Goal: Task Accomplishment & Management: Use online tool/utility

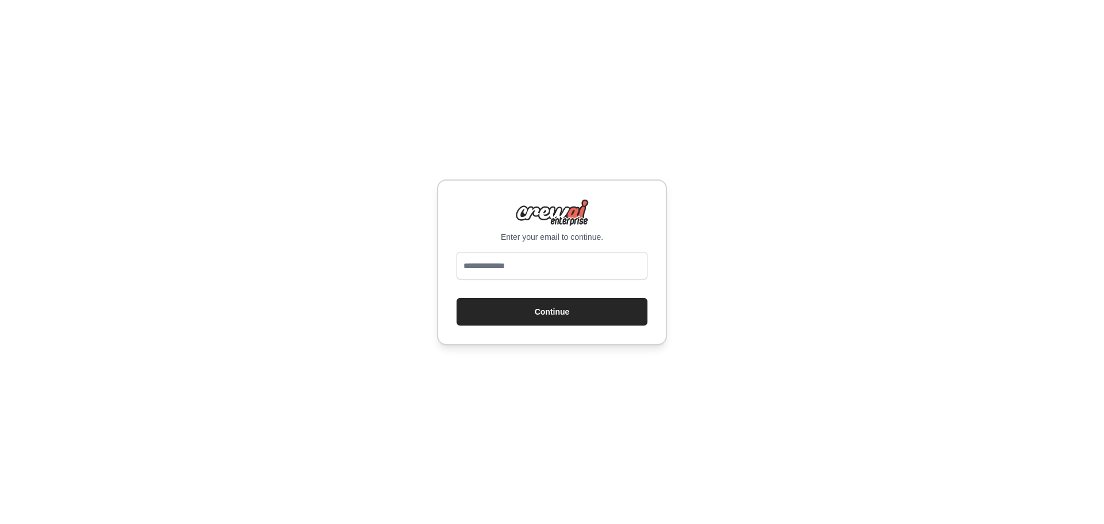
type input "**********"
click at [568, 310] on button "Continue" at bounding box center [551, 312] width 191 height 28
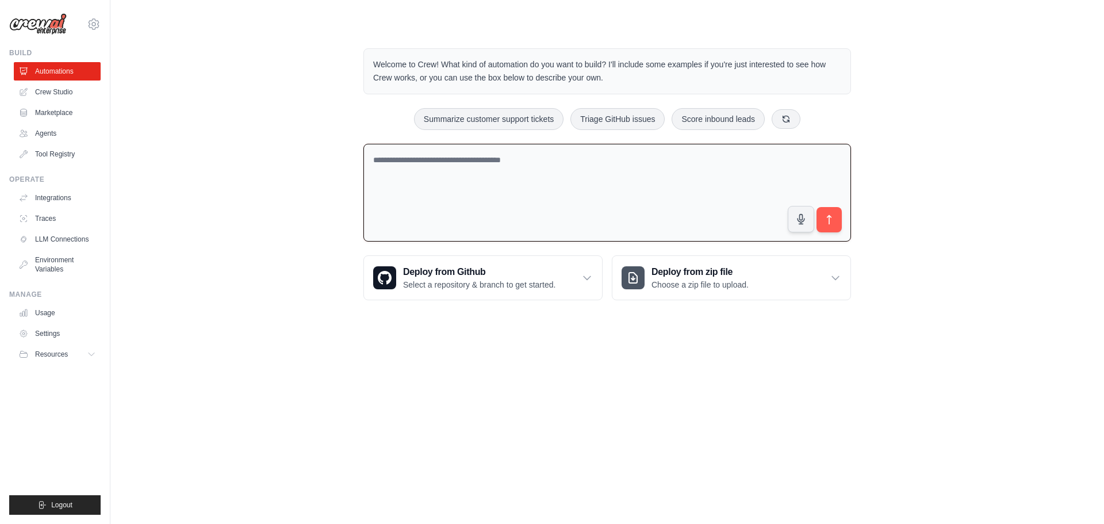
click at [487, 222] on textarea at bounding box center [606, 193] width 487 height 98
type textarea "**********"
click at [828, 228] on button "submit" at bounding box center [829, 219] width 26 height 26
click at [766, 196] on textarea "**********" at bounding box center [606, 193] width 487 height 98
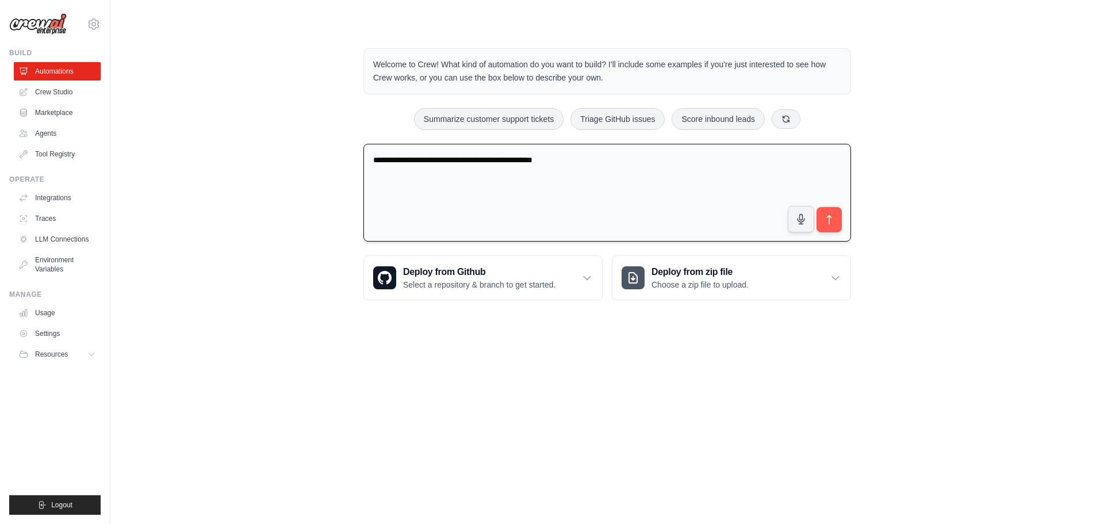
click at [766, 196] on textarea "**********" at bounding box center [606, 193] width 487 height 98
click at [721, 178] on textarea at bounding box center [606, 193] width 487 height 98
click at [68, 88] on link "Crew Studio" at bounding box center [58, 92] width 87 height 18
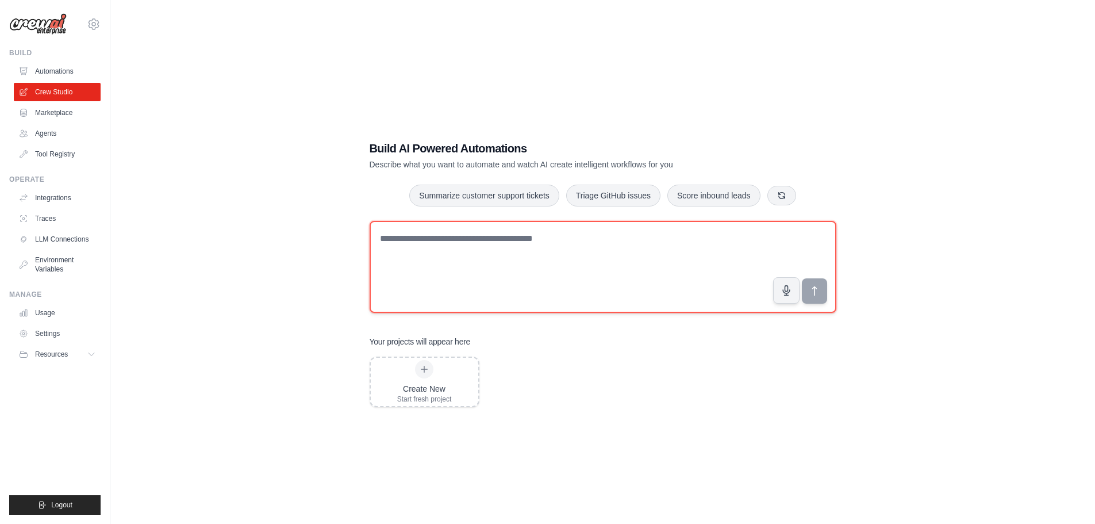
click at [462, 264] on textarea at bounding box center [603, 267] width 467 height 92
paste textarea "**********"
type textarea "**********"
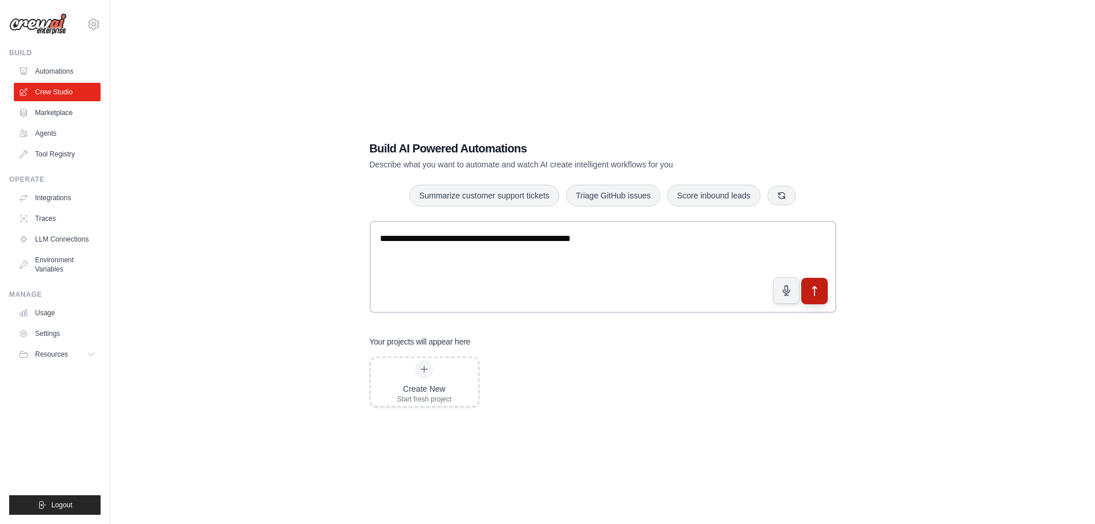
click at [817, 292] on icon "submit" at bounding box center [814, 291] width 12 height 12
click at [45, 140] on link "Agents" at bounding box center [58, 133] width 87 height 18
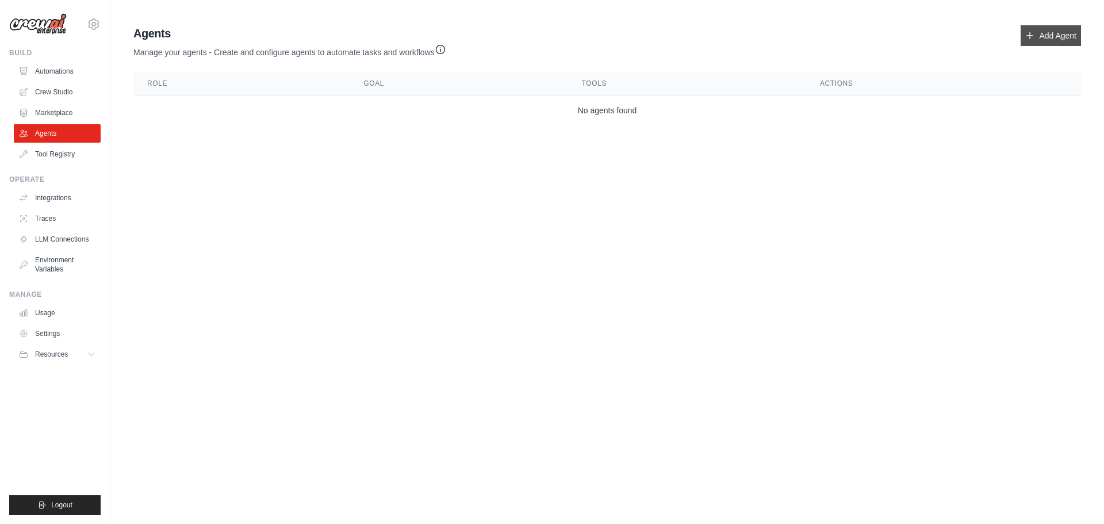
click at [1028, 27] on link "Add Agent" at bounding box center [1050, 35] width 60 height 21
click at [1030, 37] on icon at bounding box center [1030, 36] width 6 height 6
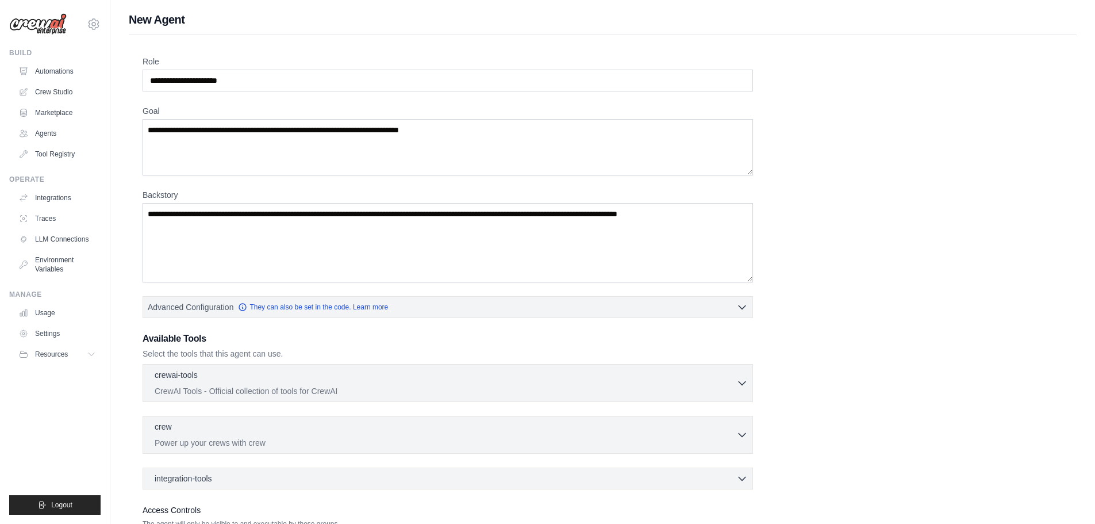
scroll to position [93, 0]
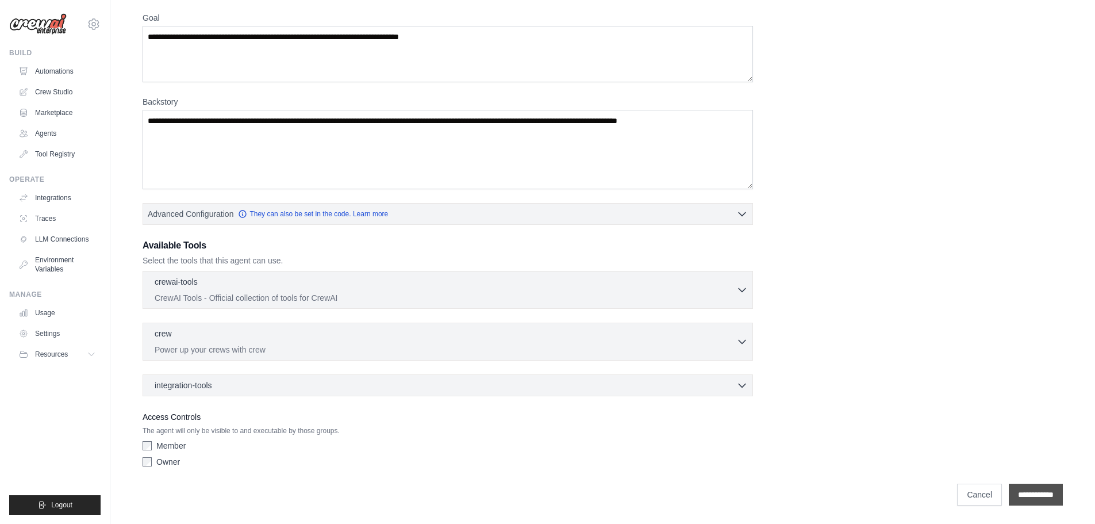
click at [1009, 492] on input "**********" at bounding box center [1036, 494] width 54 height 22
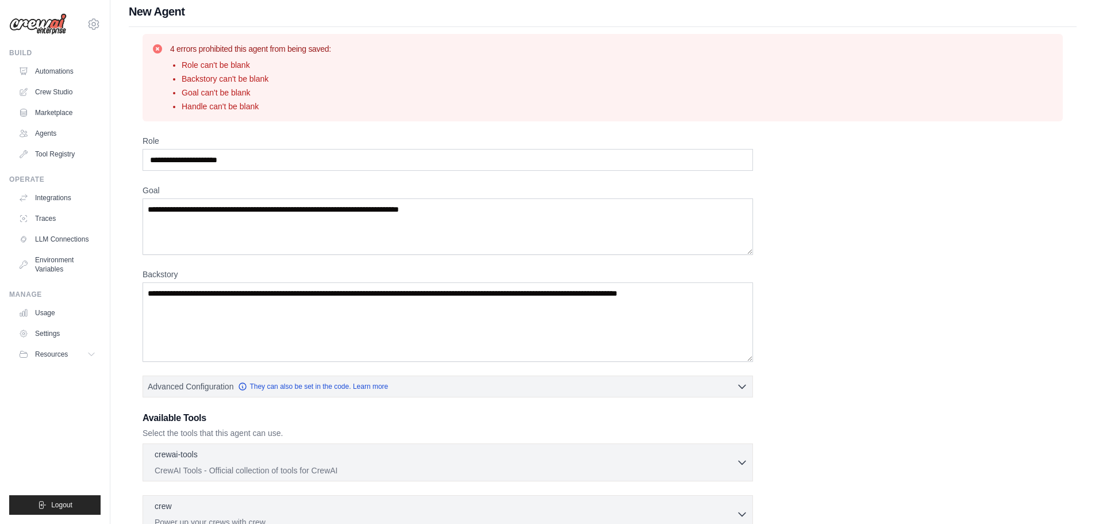
scroll to position [0, 0]
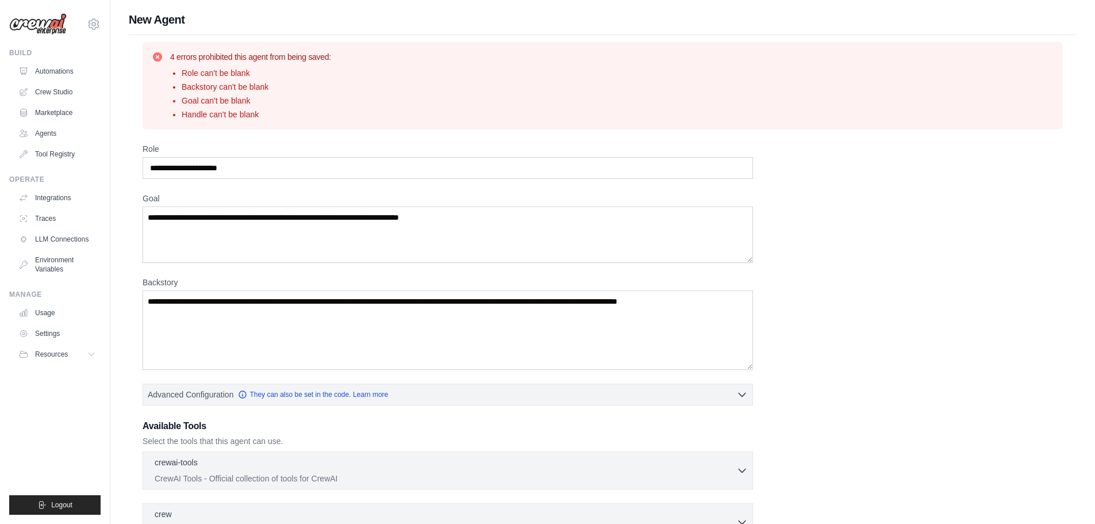
click at [332, 181] on div "Role Goal Backstory Advanced Configuration They can also be set in the code. Le…" at bounding box center [603, 397] width 920 height 509
click at [327, 171] on input "Role" at bounding box center [448, 168] width 610 height 22
type input "**********"
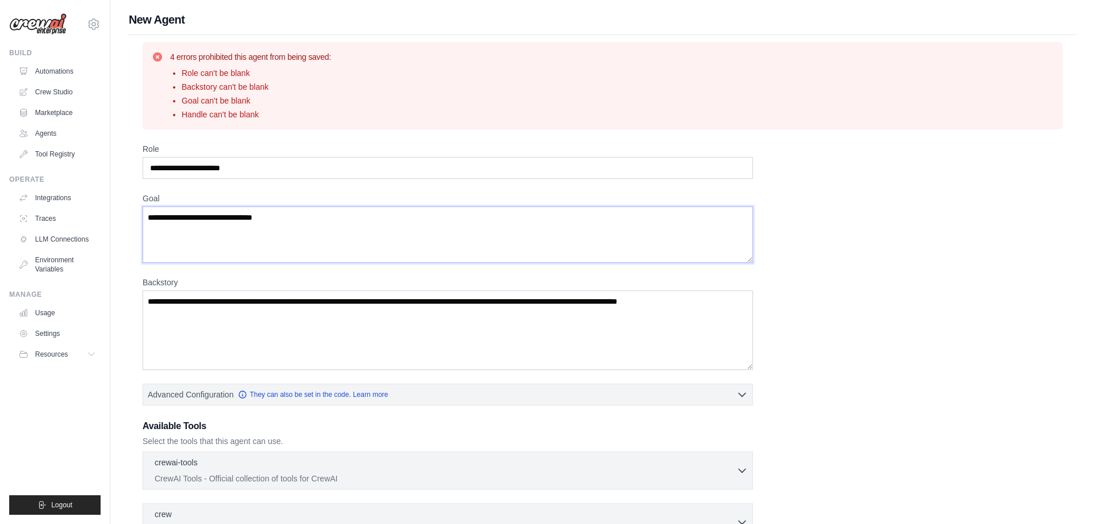
type textarea "**********"
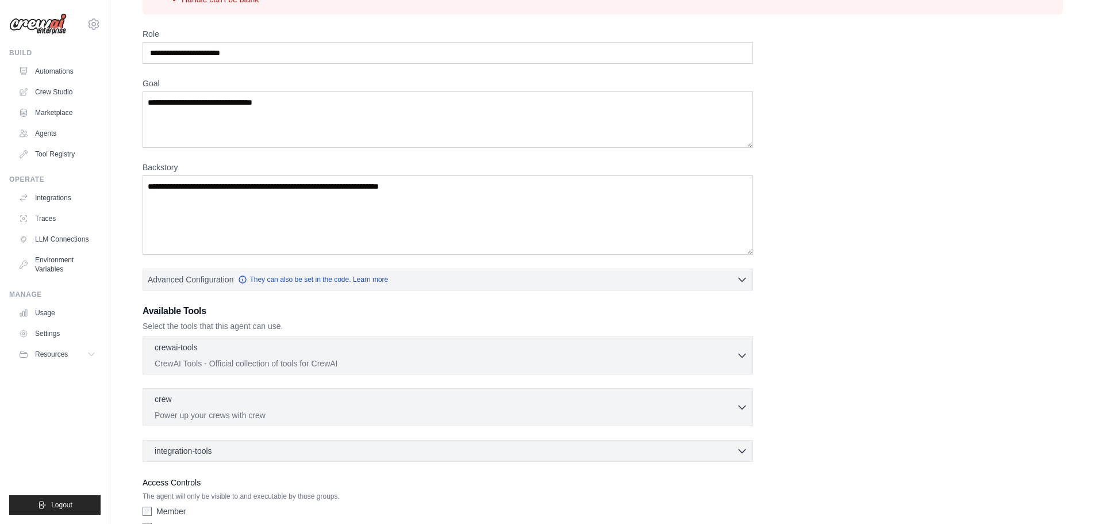
scroll to position [172, 0]
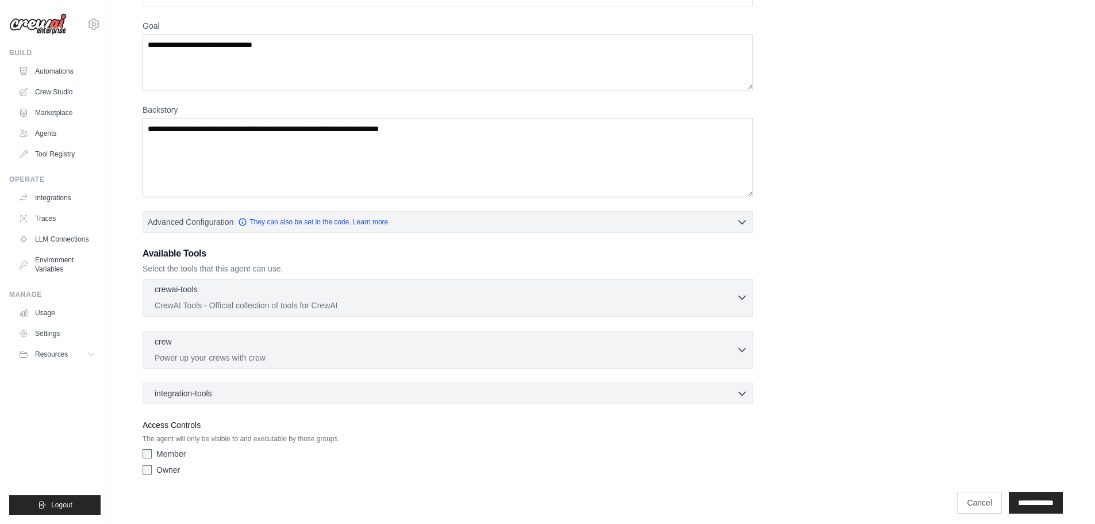
click at [436, 301] on p "CrewAI Tools - Official collection of tools for CrewAI" at bounding box center [446, 304] width 582 height 11
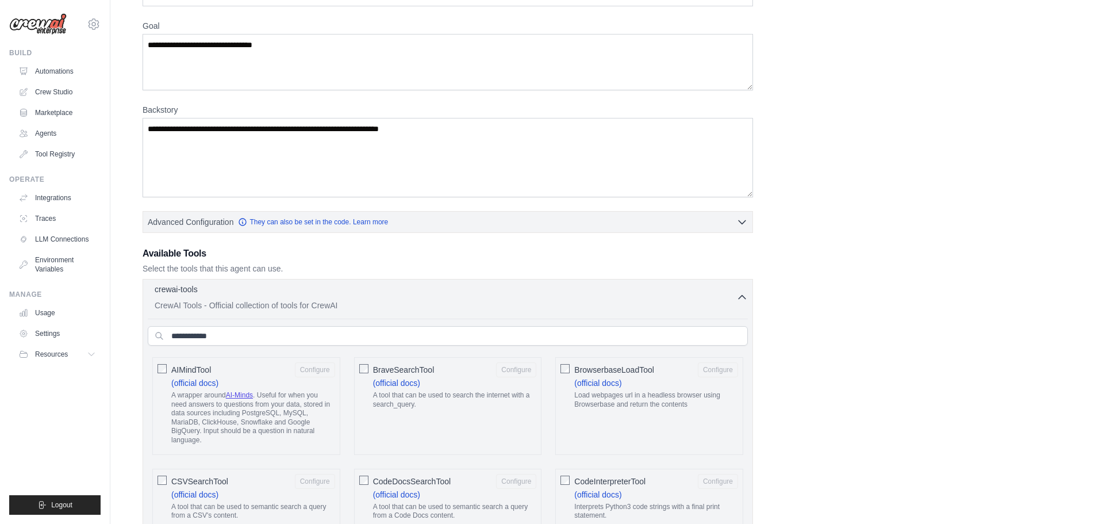
click at [448, 298] on div "crewai-tools 0 selected CrewAI Tools - Official collection of tools for CrewAI" at bounding box center [446, 297] width 582 height 28
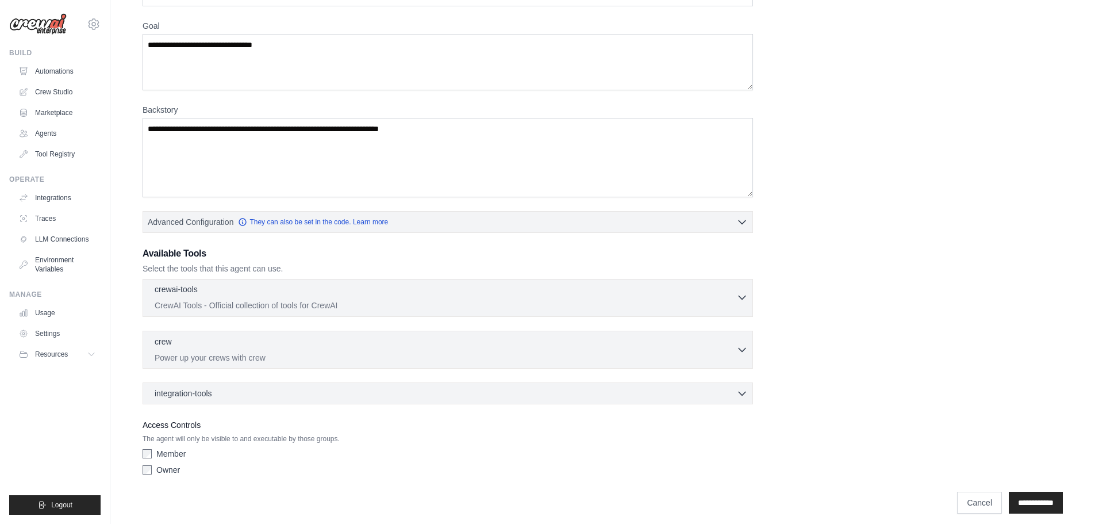
click at [448, 298] on div "crewai-tools 0 selected CrewAI Tools - Official collection of tools for CrewAI" at bounding box center [446, 297] width 582 height 28
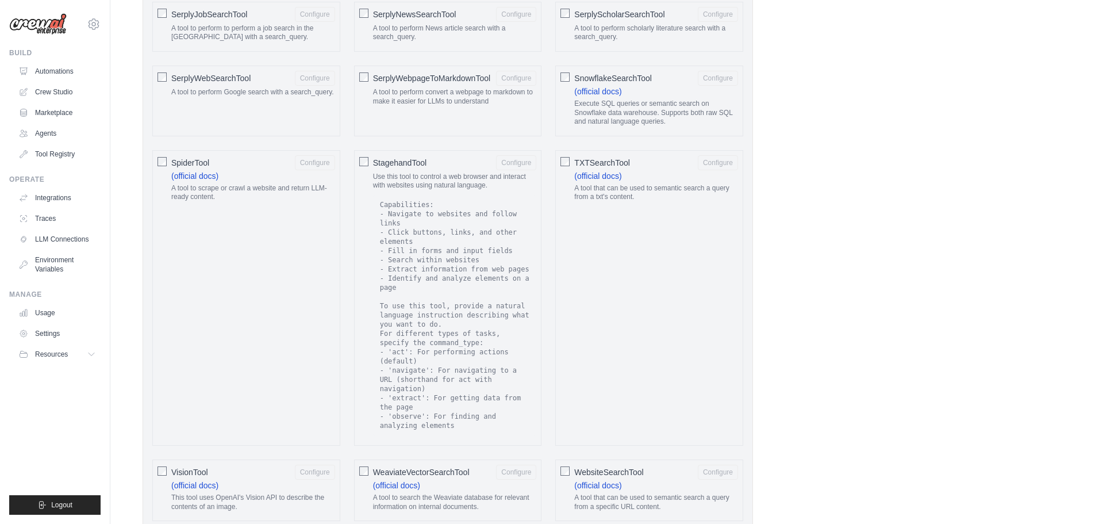
scroll to position [2118, 0]
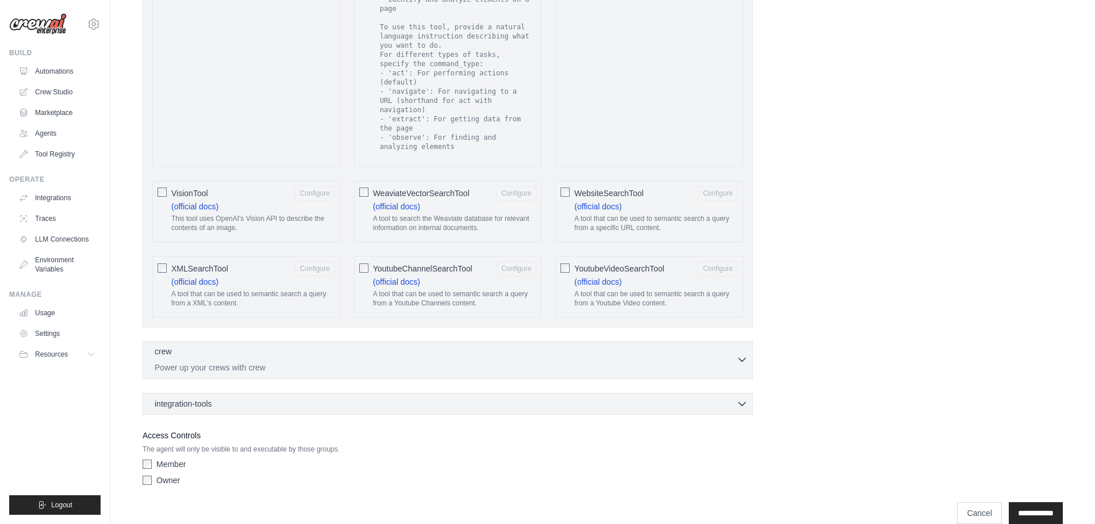
click at [605, 362] on p "Power up your crews with crew" at bounding box center [446, 367] width 582 height 11
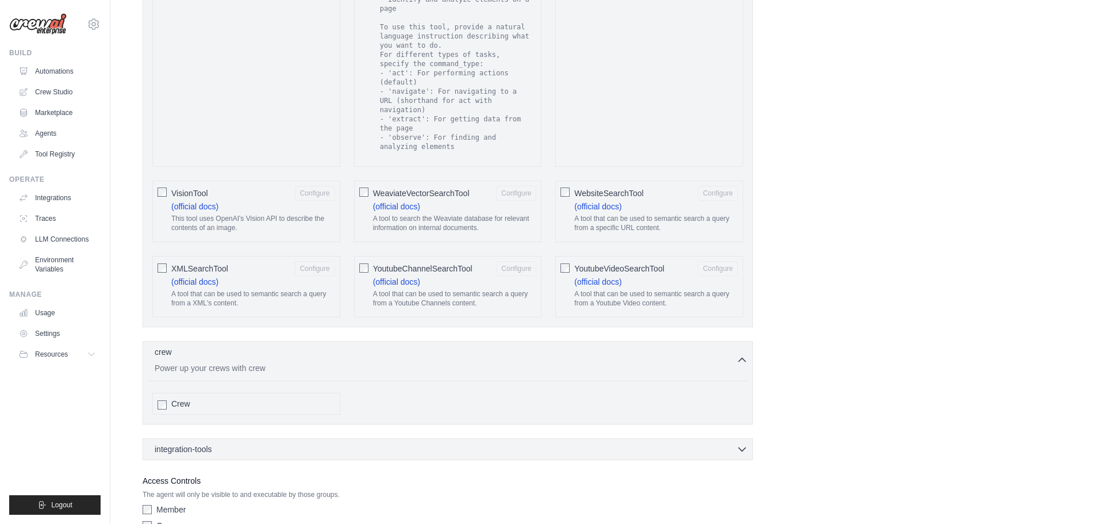
click at [569, 392] on div "Crew" at bounding box center [448, 403] width 600 height 31
click at [191, 443] on span "integration-tools" at bounding box center [183, 448] width 57 height 11
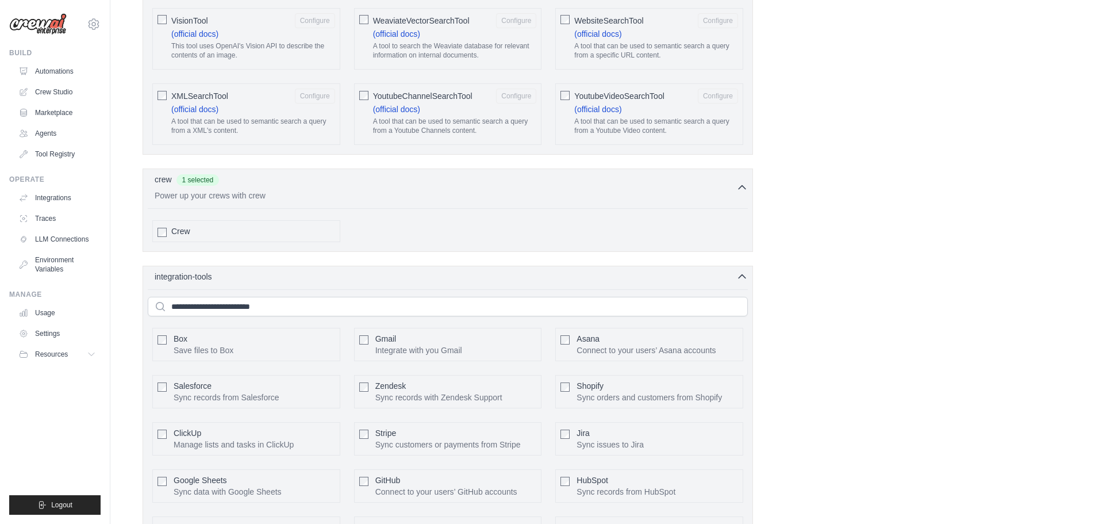
scroll to position [2447, 0]
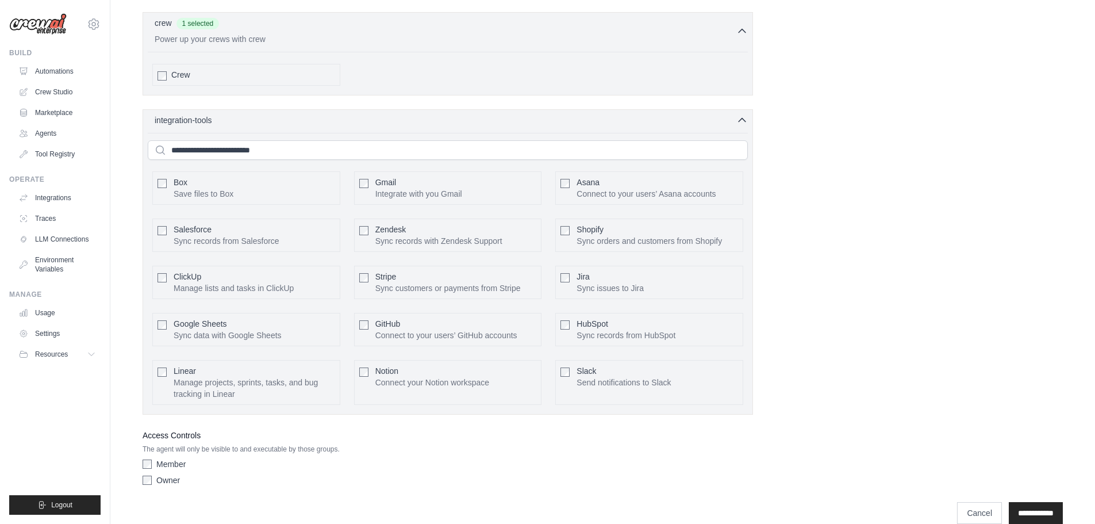
click at [167, 438] on div "Access Controls The agent will only be visible to and executable by those group…" at bounding box center [448, 459] width 610 height 62
click at [1009, 502] on input "**********" at bounding box center [1036, 513] width 54 height 22
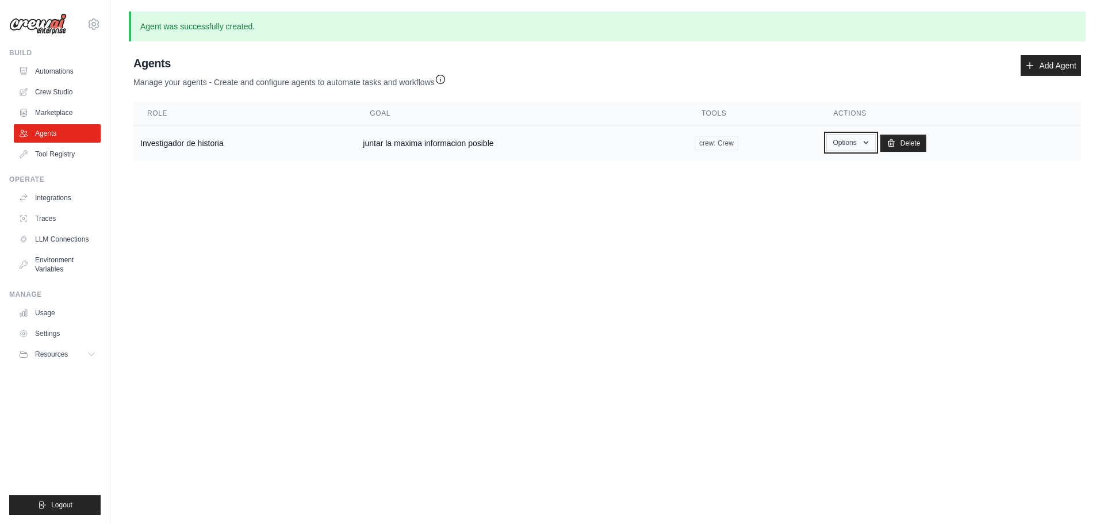
click at [855, 145] on button "Options" at bounding box center [850, 142] width 49 height 17
click at [854, 147] on button "Options" at bounding box center [850, 142] width 49 height 17
click at [844, 159] on link "Show" at bounding box center [834, 169] width 83 height 21
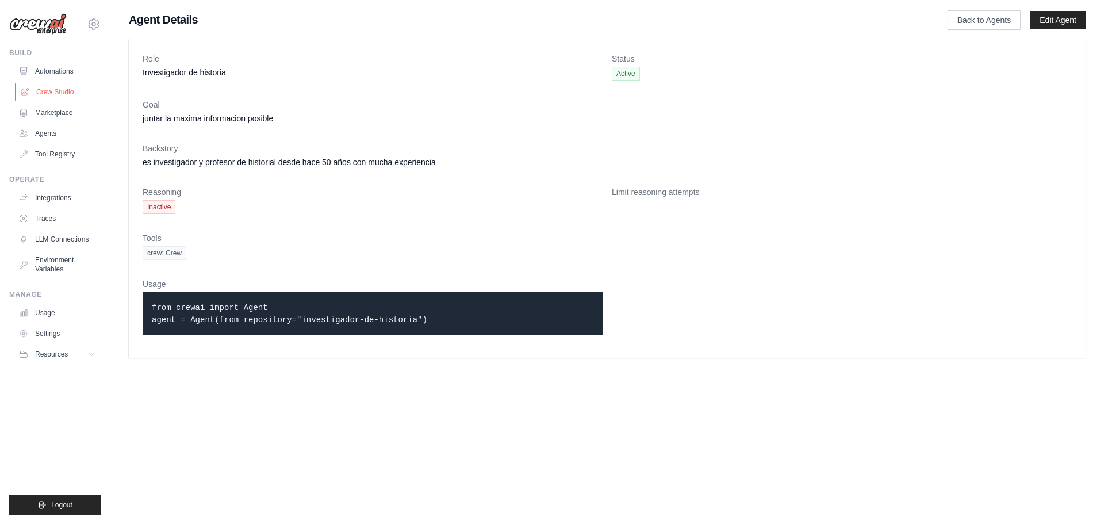
click at [60, 94] on link "Crew Studio" at bounding box center [58, 92] width 87 height 18
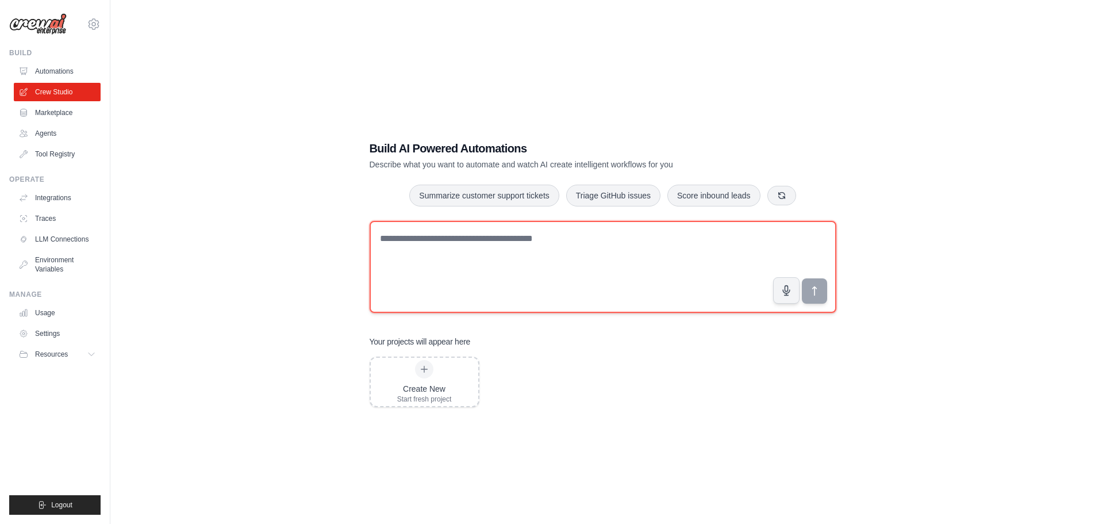
click at [431, 236] on textarea at bounding box center [603, 267] width 467 height 92
click at [508, 307] on textarea at bounding box center [603, 267] width 467 height 92
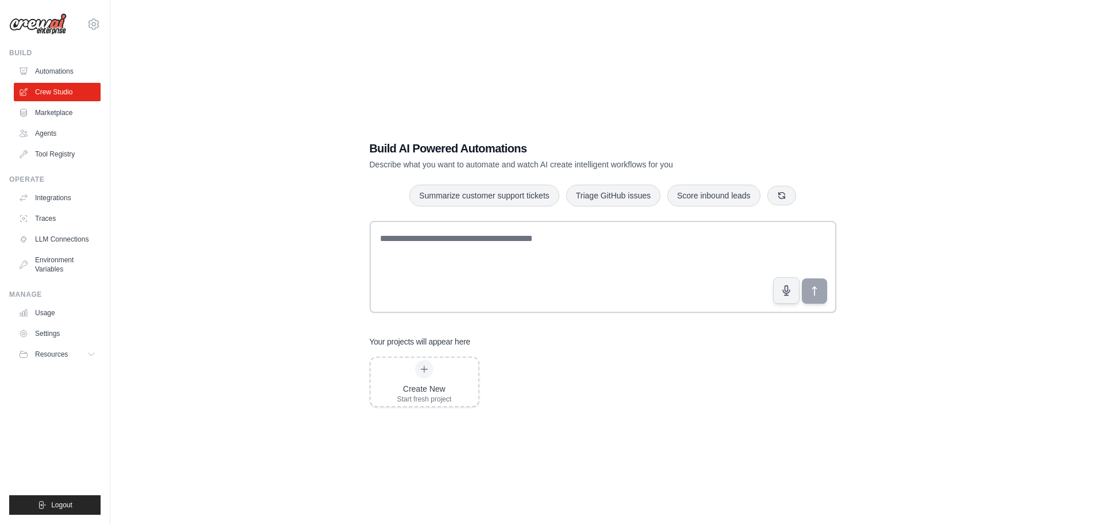
click at [517, 220] on div "Build AI Powered Automations Describe what you want to automate and watch AI cr…" at bounding box center [603, 274] width 494 height 304
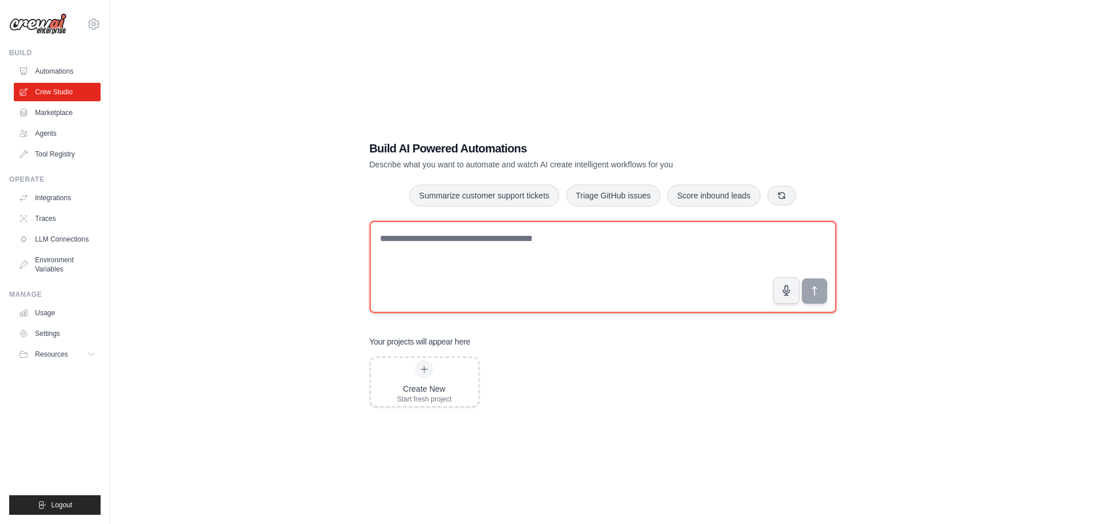
click at [441, 255] on textarea at bounding box center [603, 267] width 467 height 92
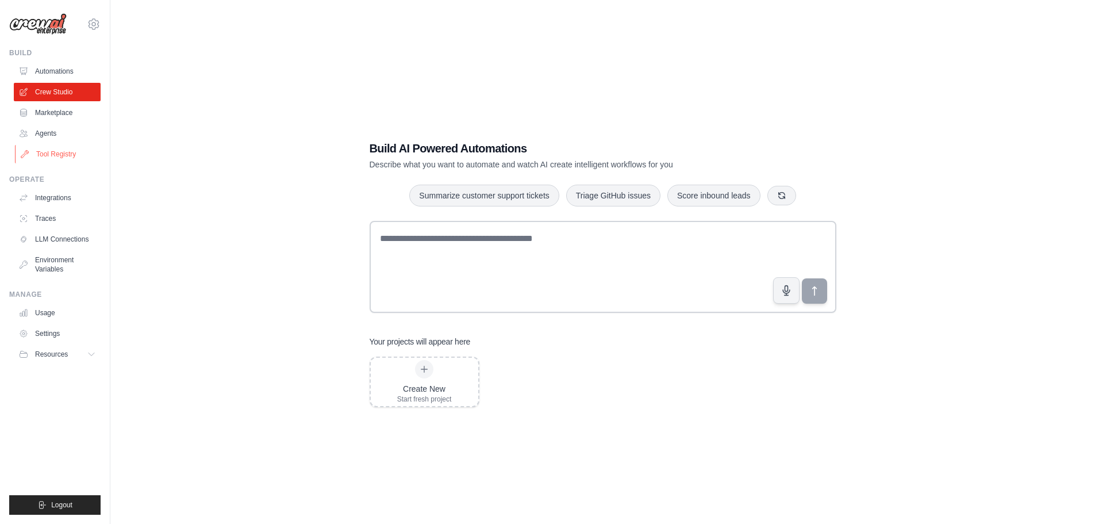
click at [70, 145] on link "Tool Registry" at bounding box center [58, 154] width 87 height 18
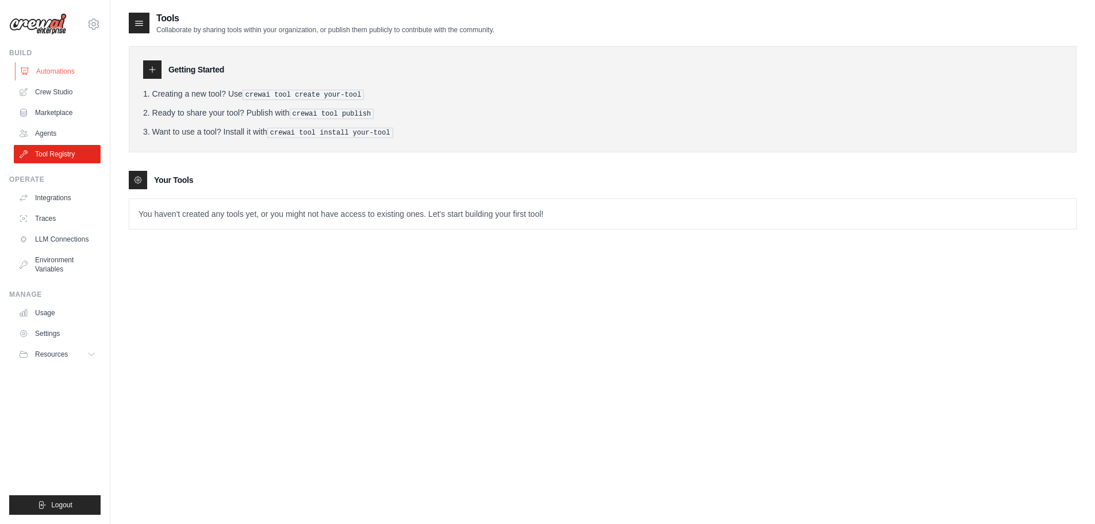
click at [72, 71] on link "Automations" at bounding box center [58, 71] width 87 height 18
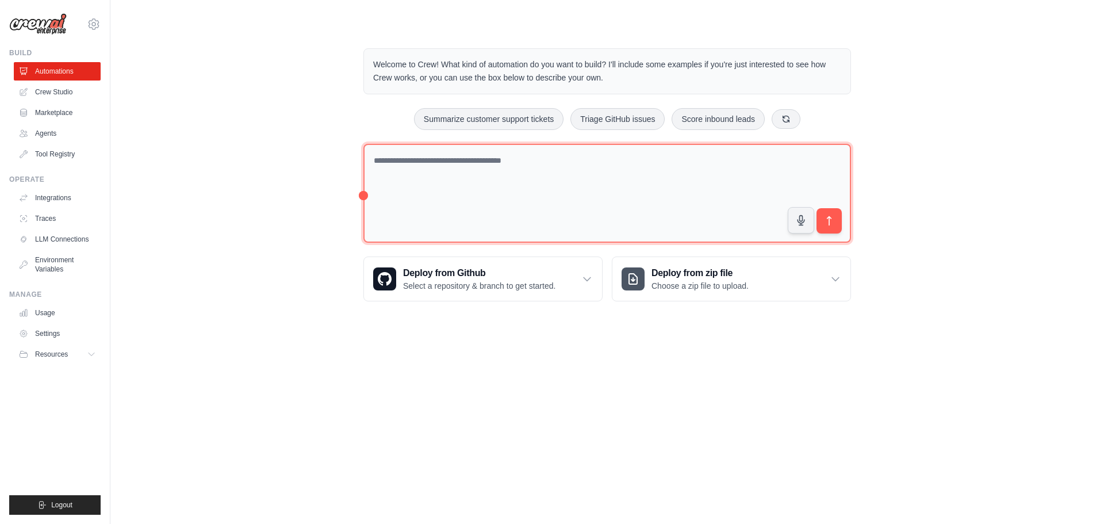
click at [479, 198] on textarea at bounding box center [606, 193] width 487 height 99
paste textarea "**********"
type textarea "**********"
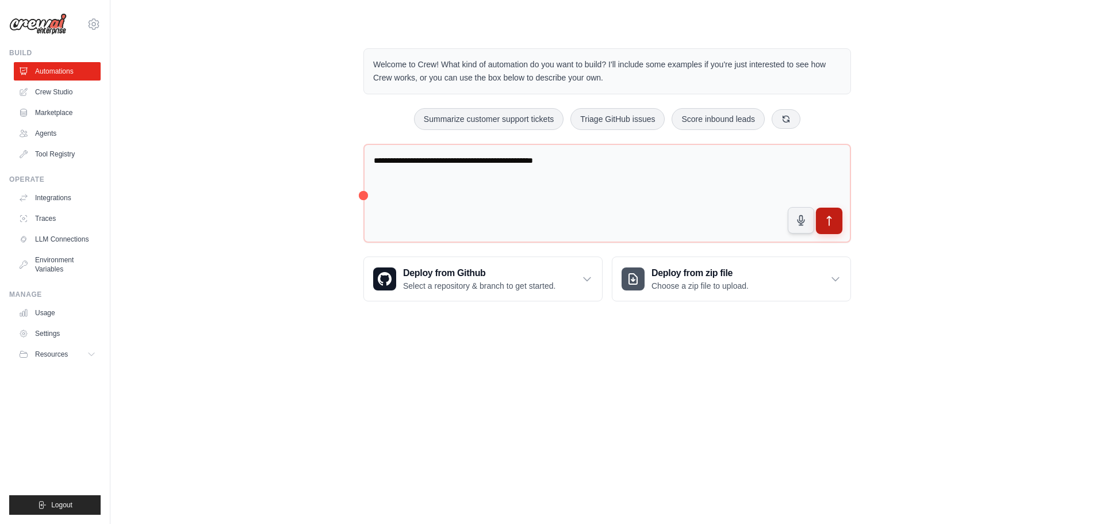
click at [825, 231] on button "submit" at bounding box center [829, 221] width 26 height 26
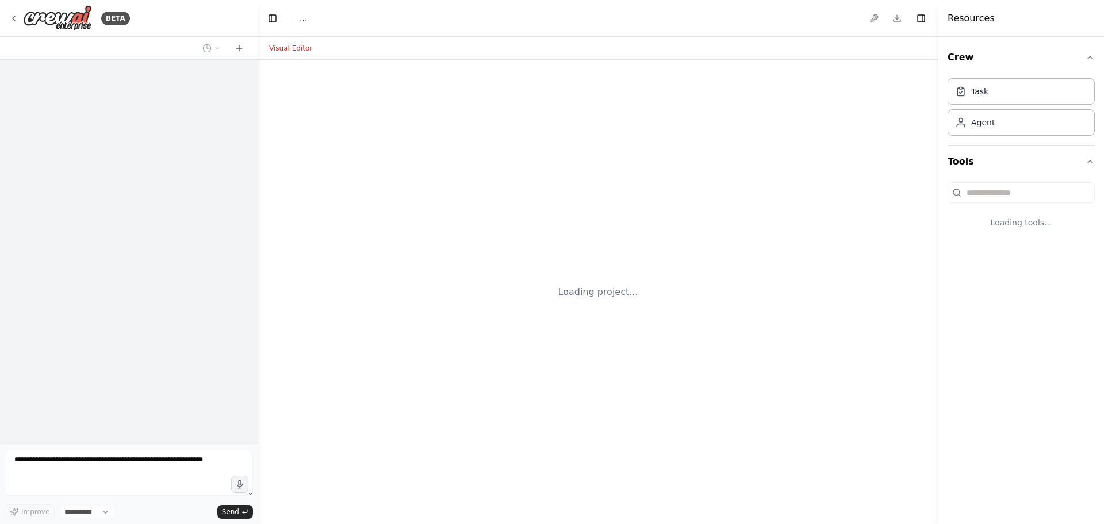
select select "****"
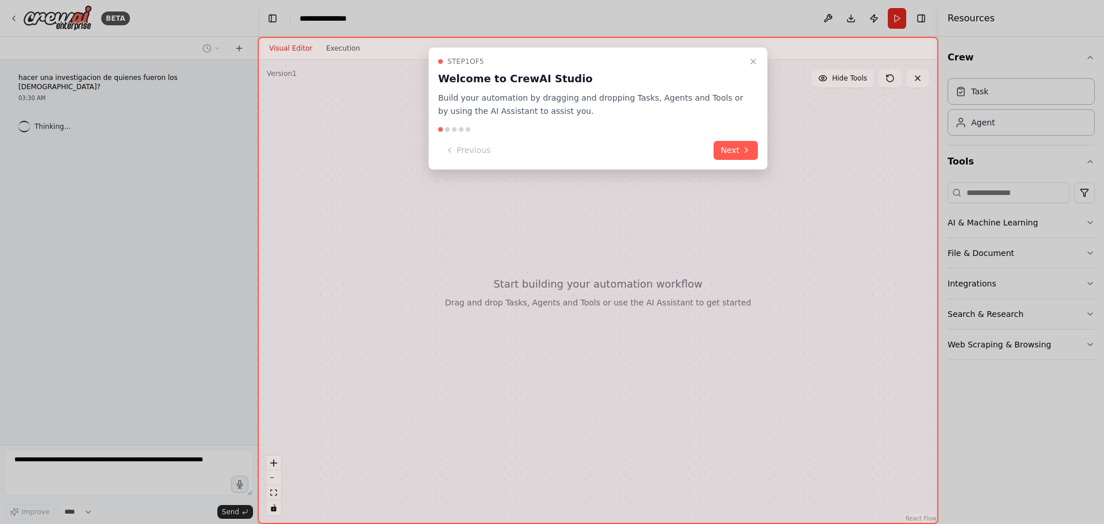
click at [725, 145] on button "Next" at bounding box center [735, 150] width 44 height 19
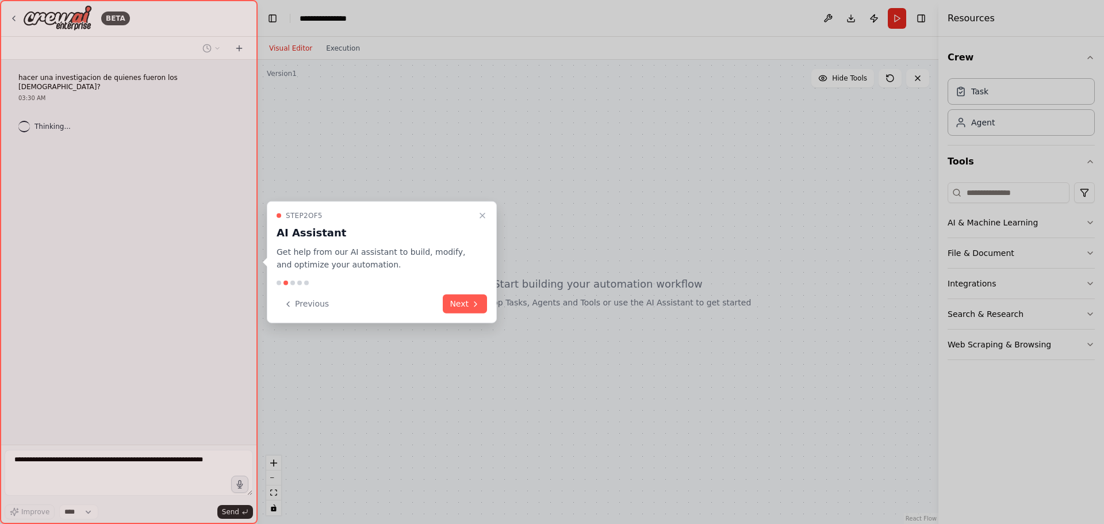
click at [454, 291] on div "Step 2 of 5 AI Assistant Get help from our AI assistant to build, modify, and o…" at bounding box center [382, 262] width 230 height 122
click at [455, 294] on div "Previous Next" at bounding box center [381, 303] width 210 height 19
click at [454, 298] on button "Next" at bounding box center [465, 303] width 44 height 19
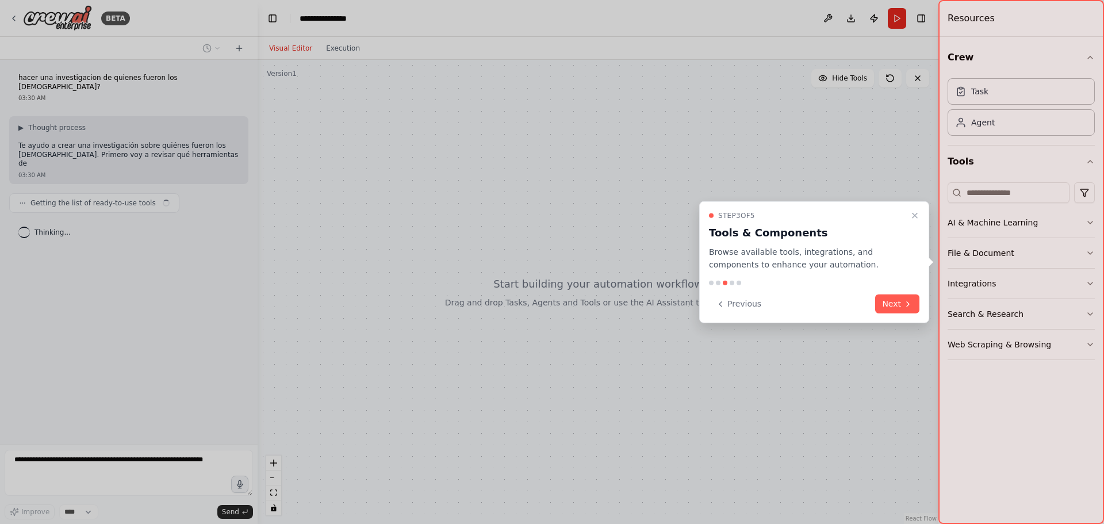
click at [880, 294] on div "Previous Next" at bounding box center [814, 303] width 210 height 19
click at [886, 301] on button "Next" at bounding box center [897, 303] width 44 height 19
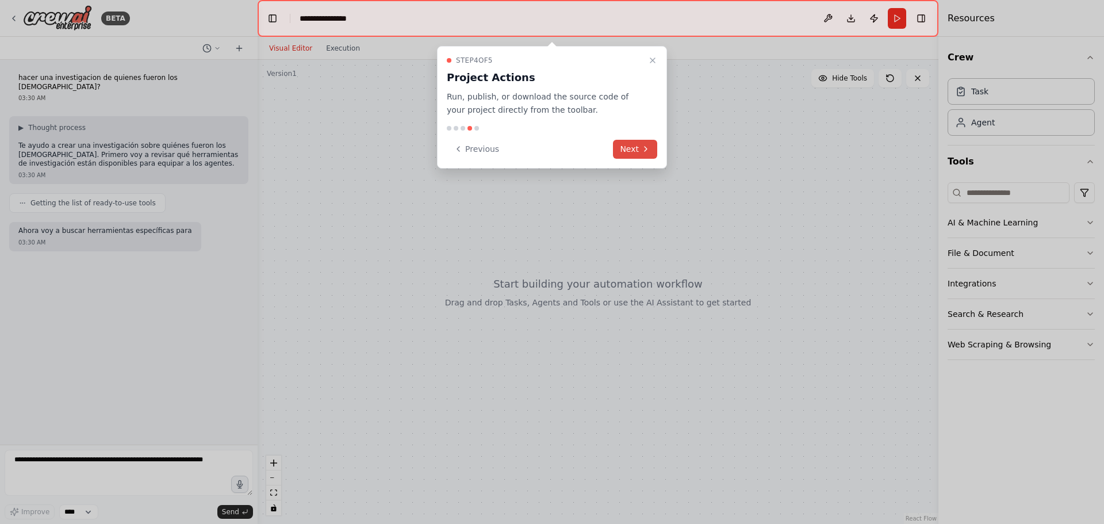
click at [620, 145] on button "Next" at bounding box center [635, 149] width 44 height 19
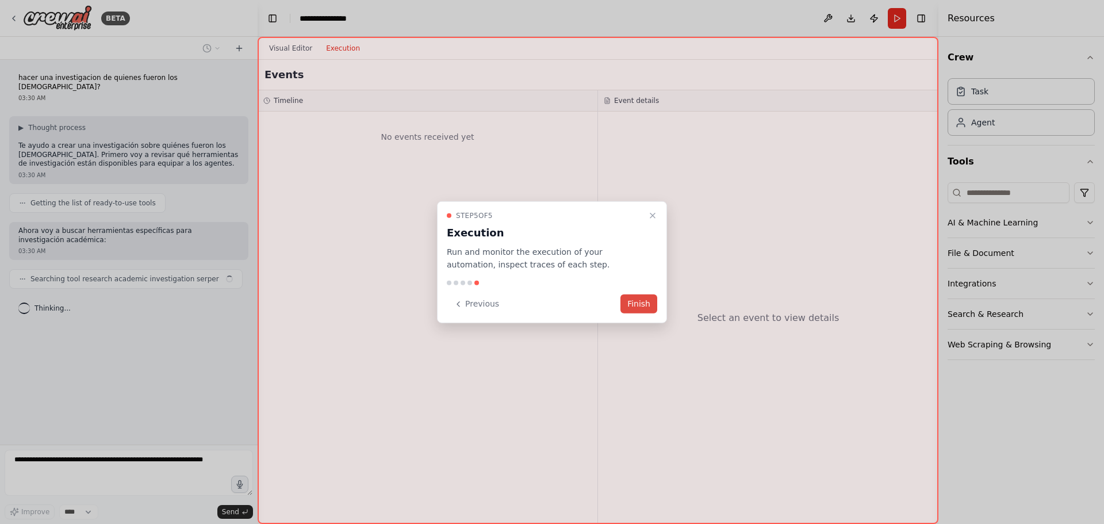
click at [638, 301] on button "Finish" at bounding box center [638, 303] width 37 height 19
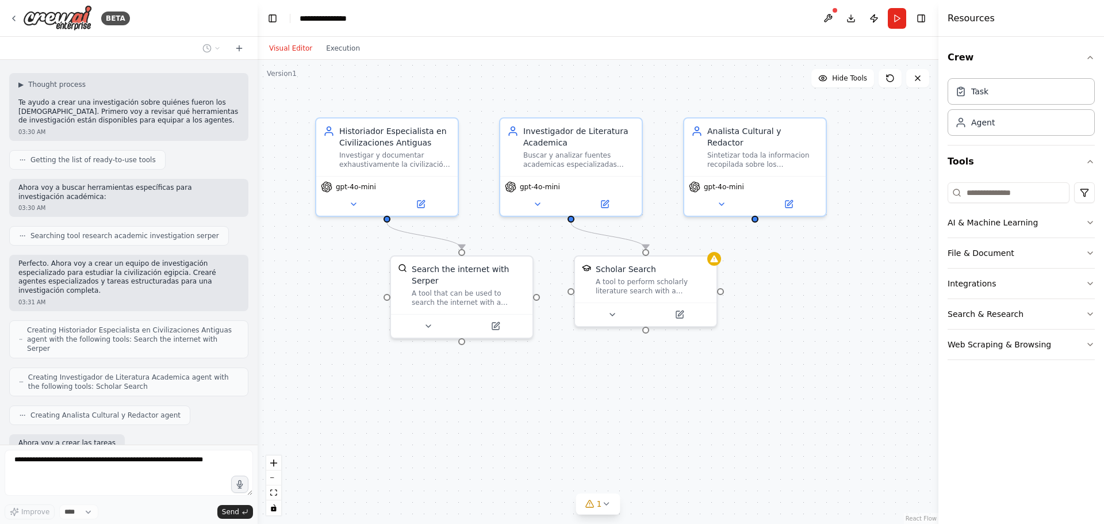
scroll to position [102, 0]
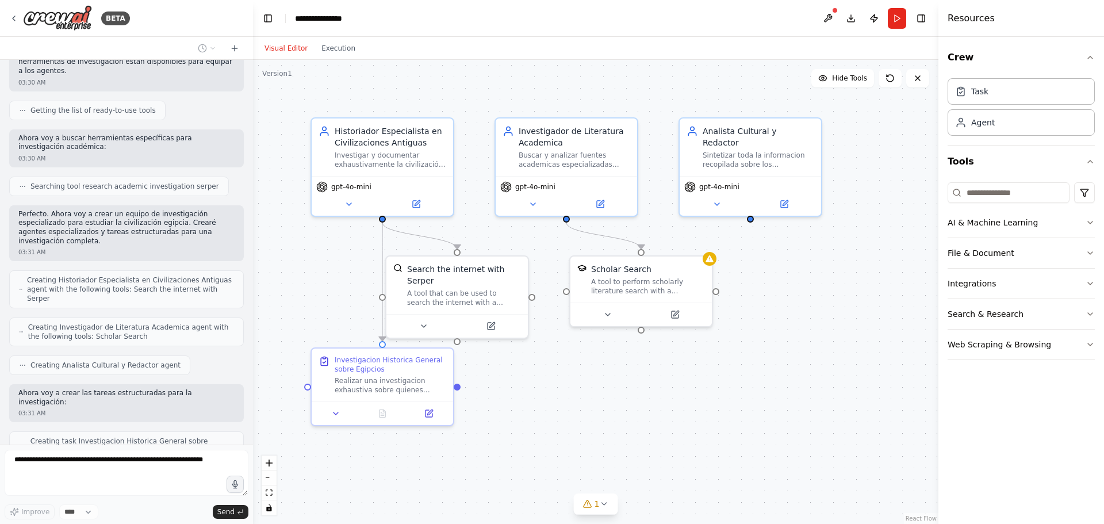
click at [253, 311] on div ".deletable-edge-delete-btn { width: 20px; height: 20px; border: 0px solid #ffff…" at bounding box center [595, 292] width 685 height 464
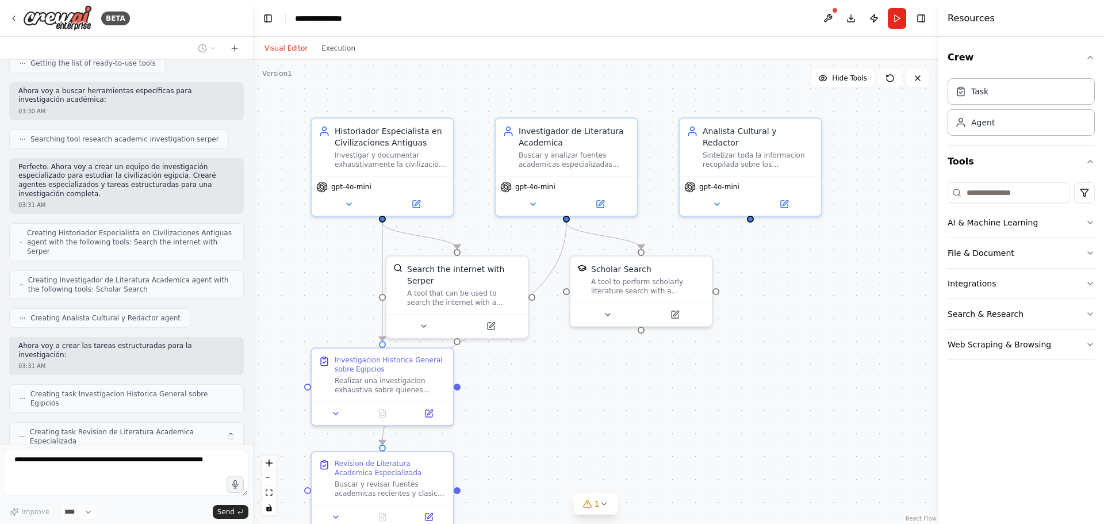
click at [253, 311] on div ".deletable-edge-delete-btn { width: 20px; height: 20px; border: 0px solid #ffff…" at bounding box center [595, 292] width 685 height 464
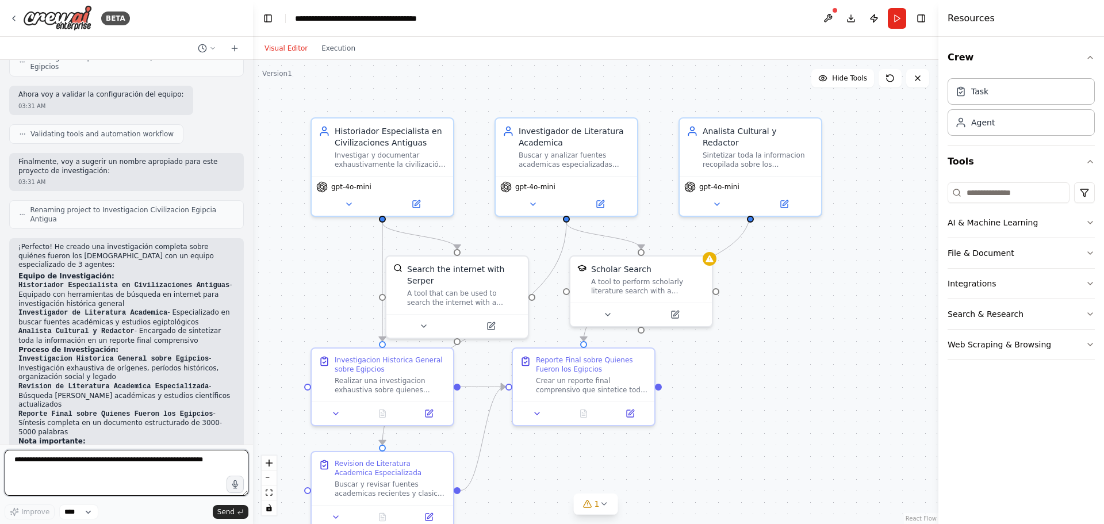
scroll to position [570, 0]
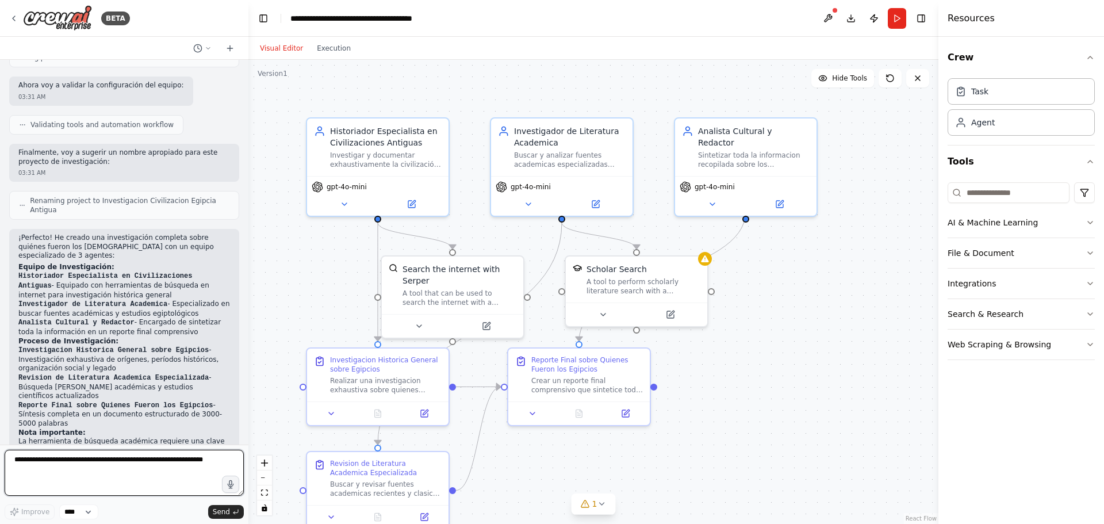
click at [248, 309] on div "BETA hacer una investigacion de quienes fueron los egipcios? 03:30 AM ▶ Thought…" at bounding box center [552, 262] width 1104 height 524
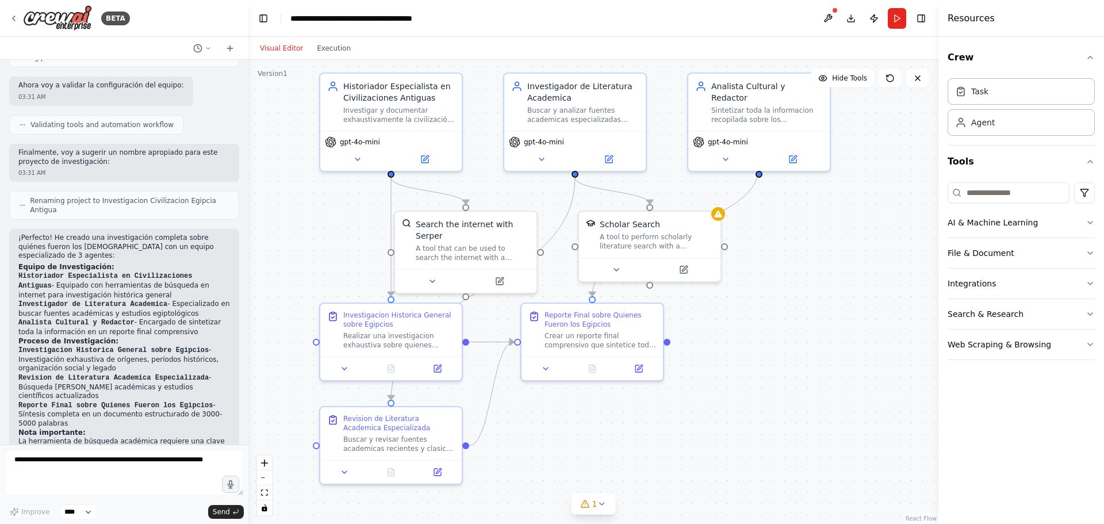
drag, startPoint x: 248, startPoint y: 309, endPoint x: 266, endPoint y: 250, distance: 61.7
click at [266, 251] on div ".deletable-edge-delete-btn { width: 20px; height: 20px; border: 0px solid #ffff…" at bounding box center [593, 292] width 690 height 464
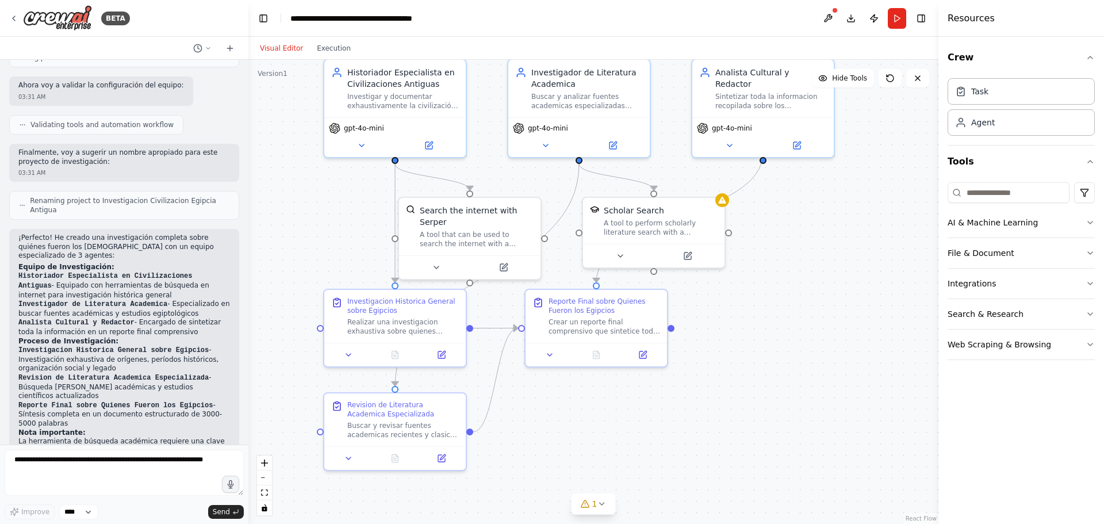
click at [813, 331] on div ".deletable-edge-delete-btn { width: 20px; height: 20px; border: 0px solid #ffff…" at bounding box center [593, 292] width 690 height 464
click at [901, 28] on button "Run" at bounding box center [897, 18] width 18 height 21
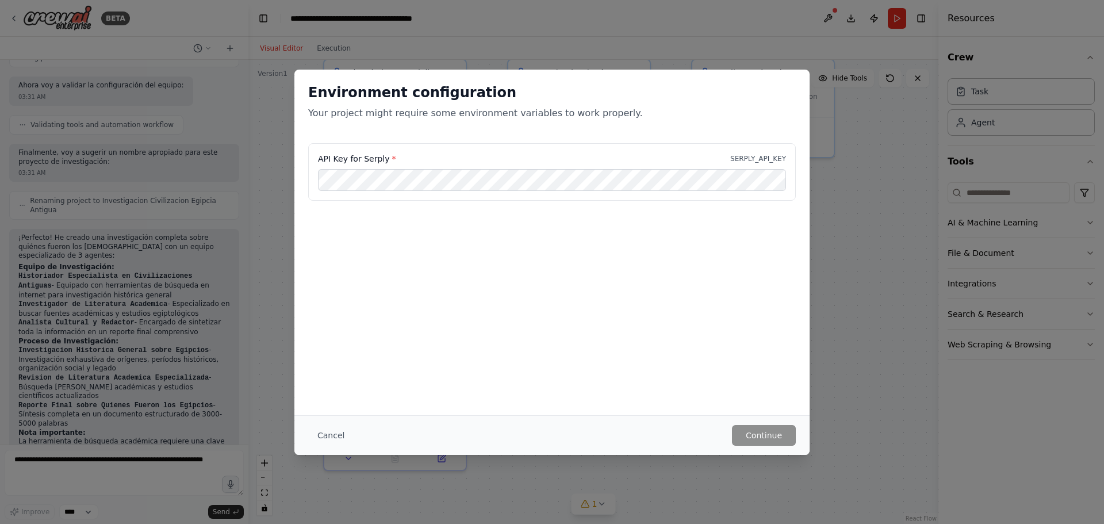
click at [698, 166] on div "API Key for Serply * SERPLY_API_KEY" at bounding box center [551, 171] width 487 height 57
click at [229, 279] on div "Environment configuration Your project might require some environment variables…" at bounding box center [552, 262] width 1104 height 524
click at [324, 427] on button "Cancel" at bounding box center [330, 435] width 45 height 21
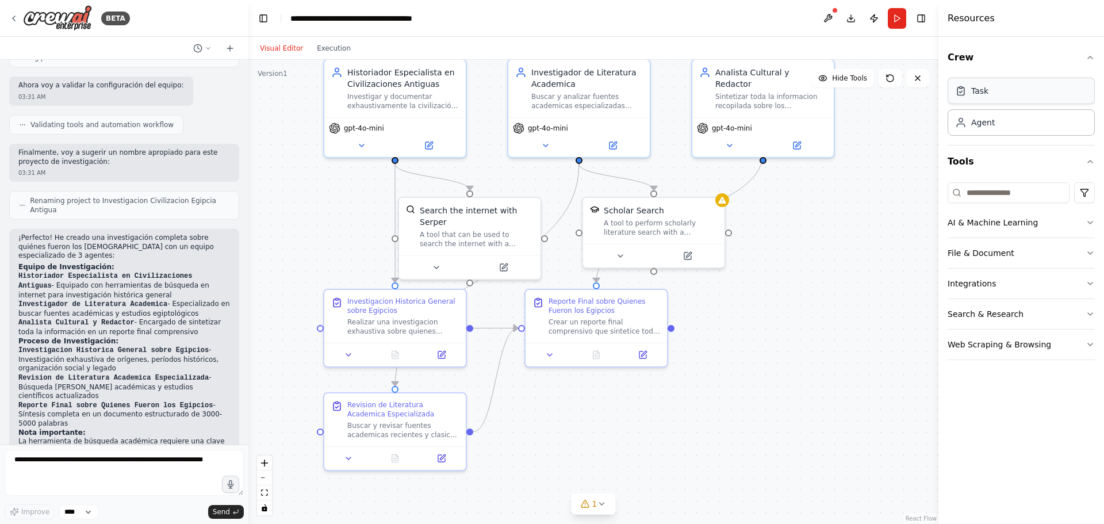
click at [1000, 94] on div "Task" at bounding box center [1020, 91] width 147 height 26
click at [850, 25] on button "Download" at bounding box center [851, 18] width 18 height 21
click at [869, 20] on button "Publish" at bounding box center [874, 18] width 18 height 21
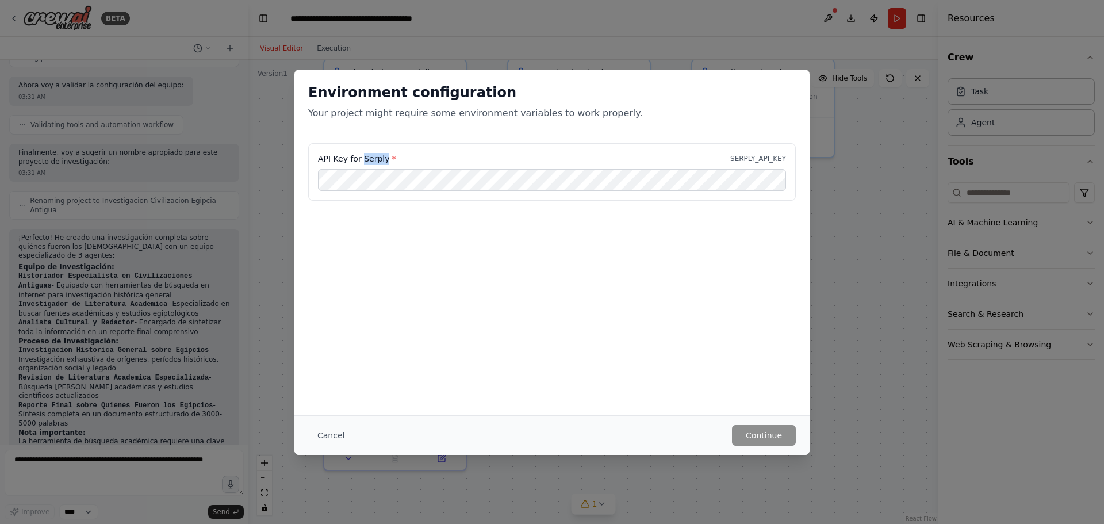
drag, startPoint x: 361, startPoint y: 158, endPoint x: 386, endPoint y: 158, distance: 25.3
click at [386, 158] on label "API Key for Serply *" at bounding box center [357, 158] width 78 height 11
copy label "Serply"
click at [324, 432] on button "Cancel" at bounding box center [330, 435] width 45 height 21
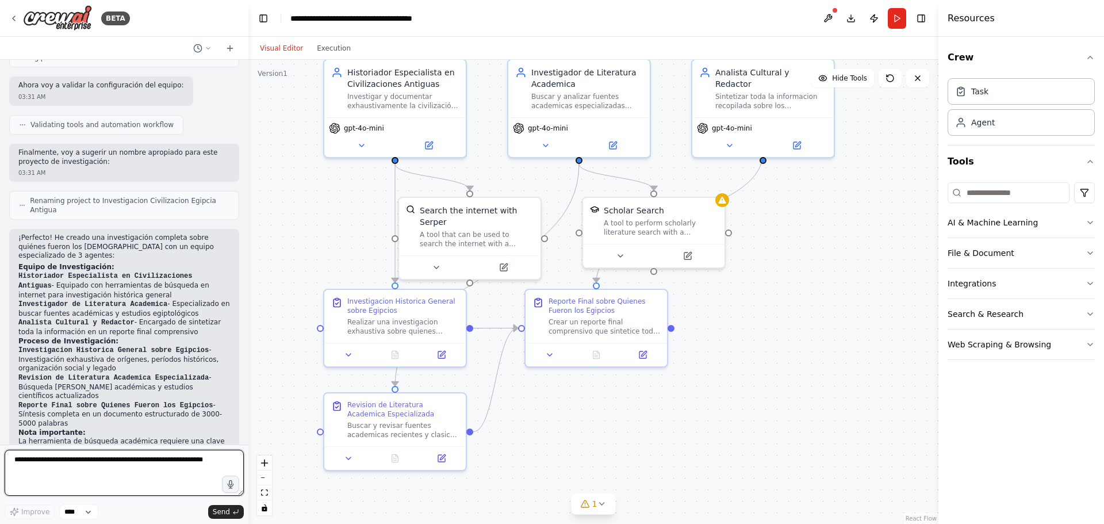
click at [87, 484] on textarea at bounding box center [124, 473] width 239 height 46
paste textarea "*******"
type textarea "**********"
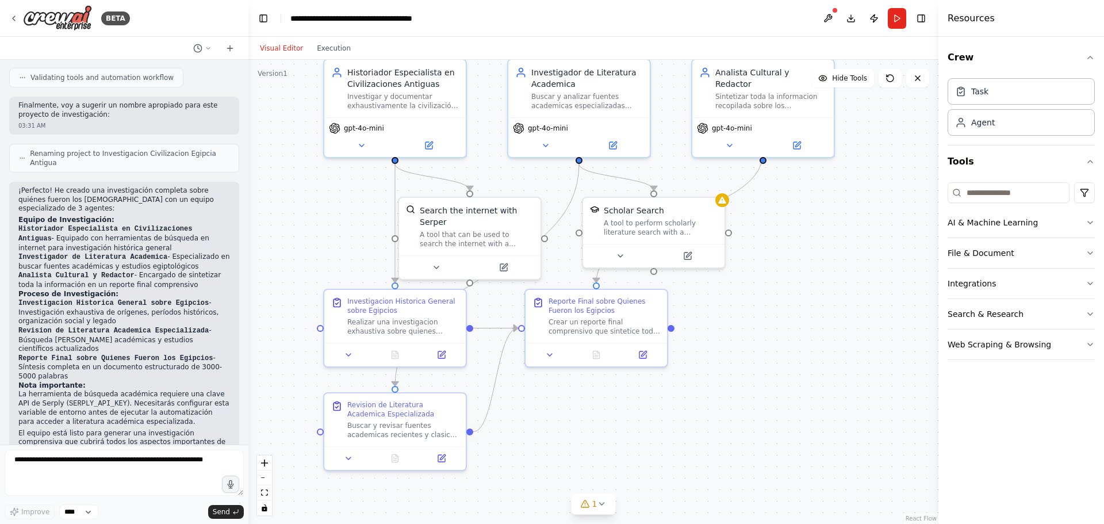
scroll to position [656, 0]
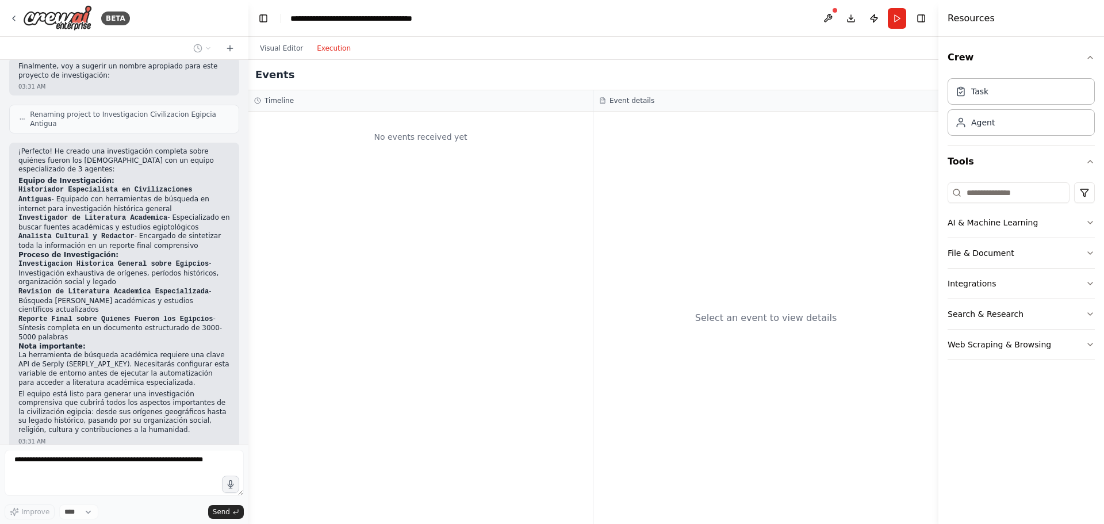
click at [325, 45] on button "Execution" at bounding box center [334, 48] width 48 height 14
click at [387, 173] on div "No events received yet" at bounding box center [420, 318] width 344 height 412
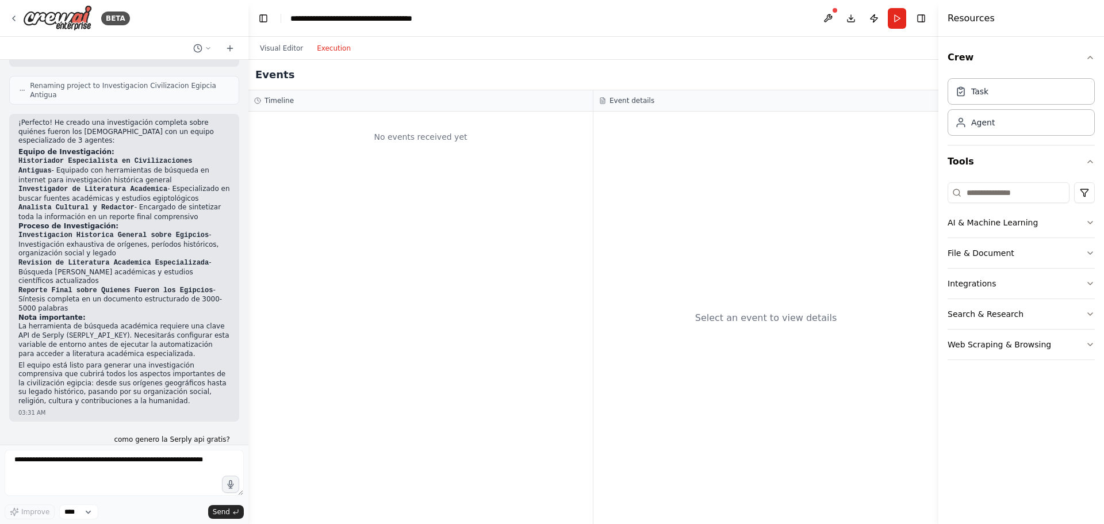
click at [383, 150] on div "No events received yet" at bounding box center [420, 136] width 333 height 39
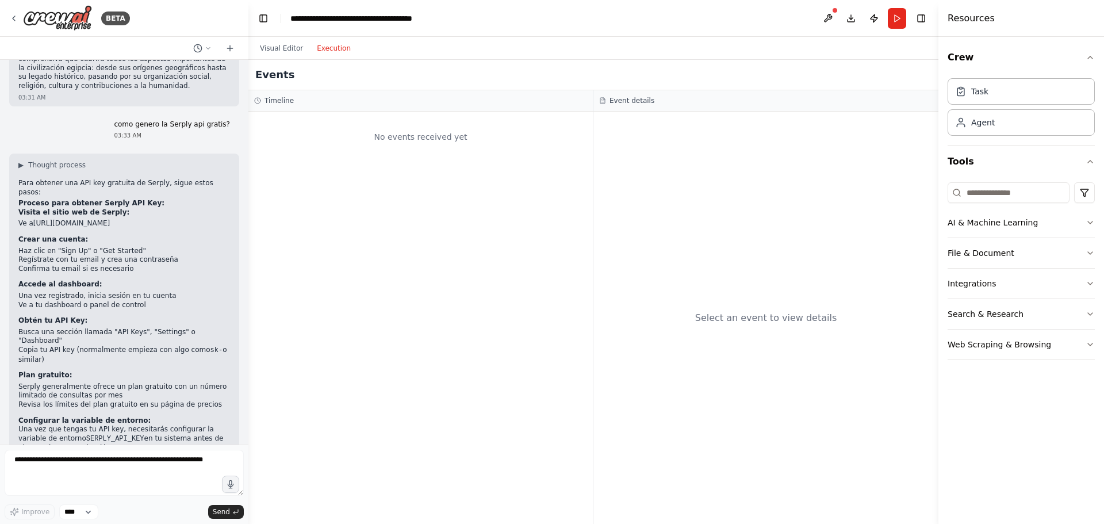
scroll to position [1009, 0]
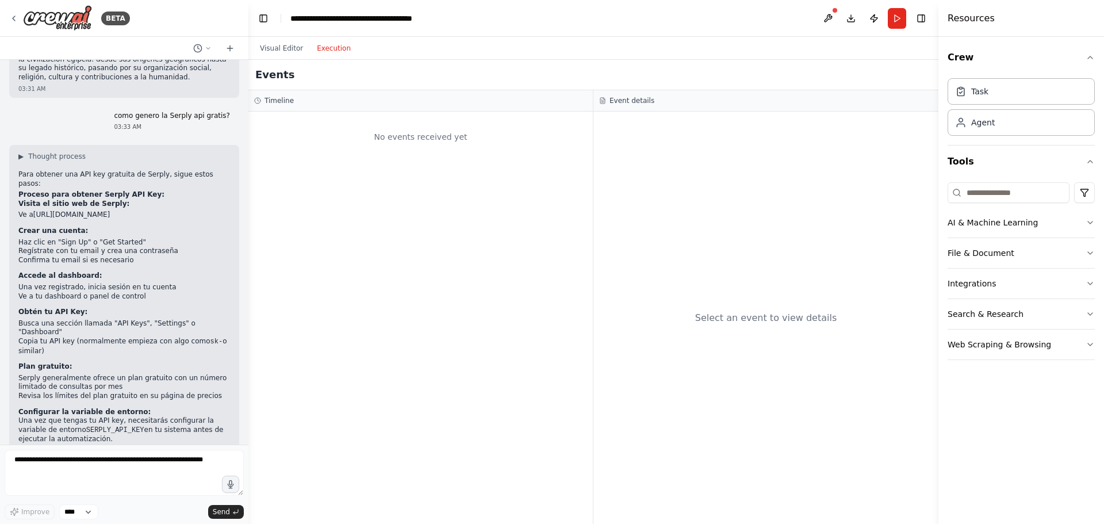
click at [74, 210] on link "[URL][DOMAIN_NAME]" at bounding box center [71, 214] width 76 height 8
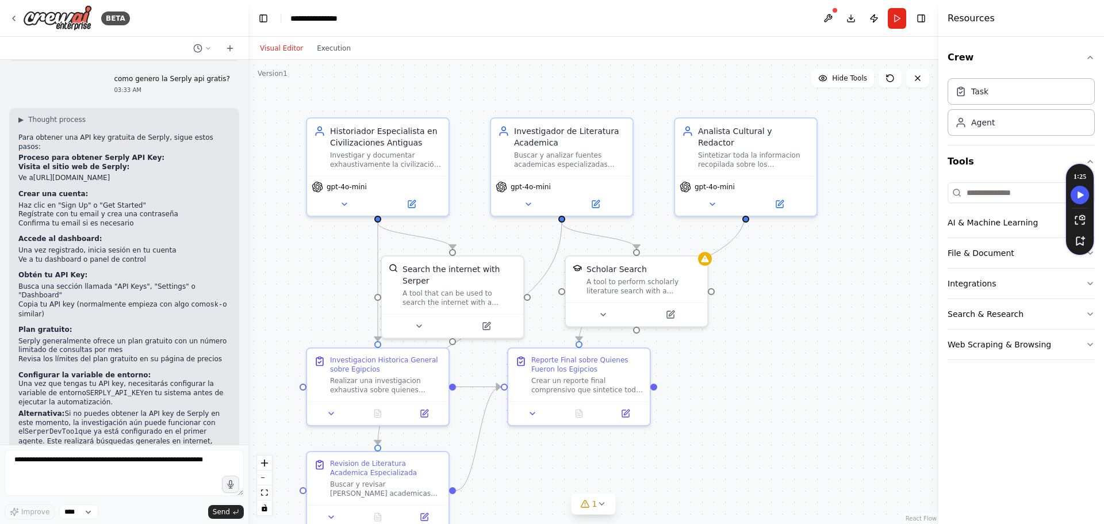
scroll to position [1009, 0]
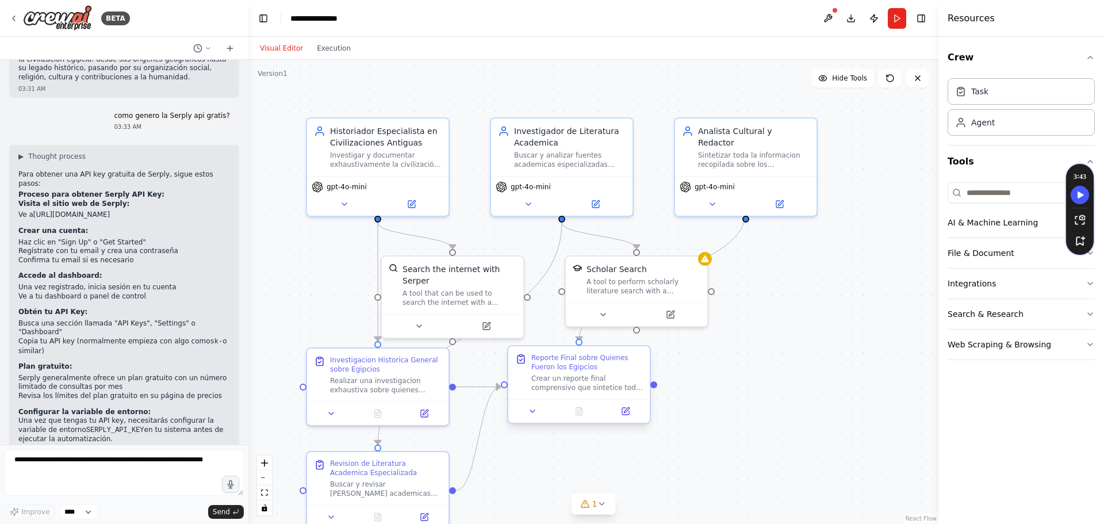
click at [562, 368] on div "Reporte Final sobre Quienes Fueron los Egipcios" at bounding box center [587, 362] width 112 height 18
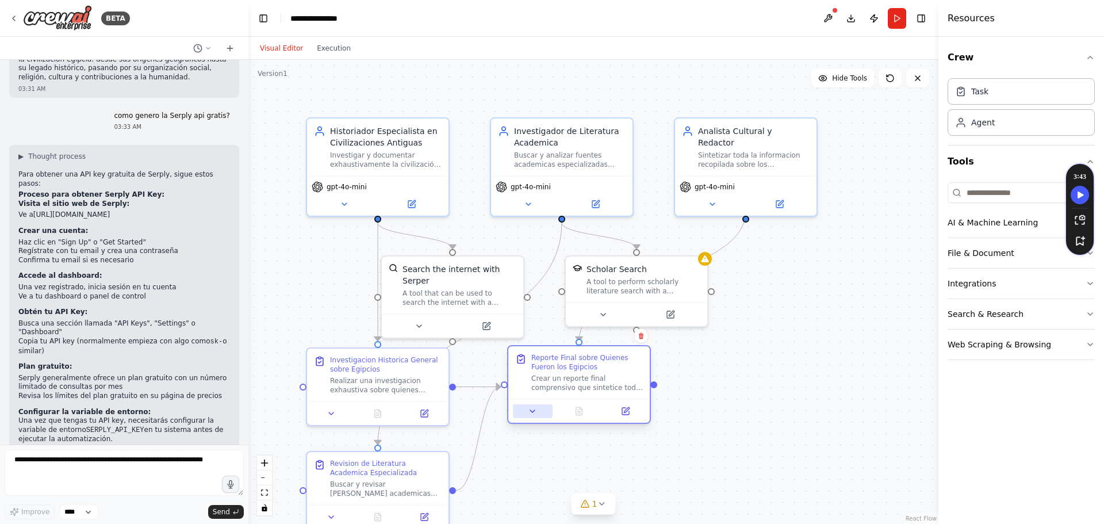
click at [537, 413] on button at bounding box center [533, 411] width 40 height 14
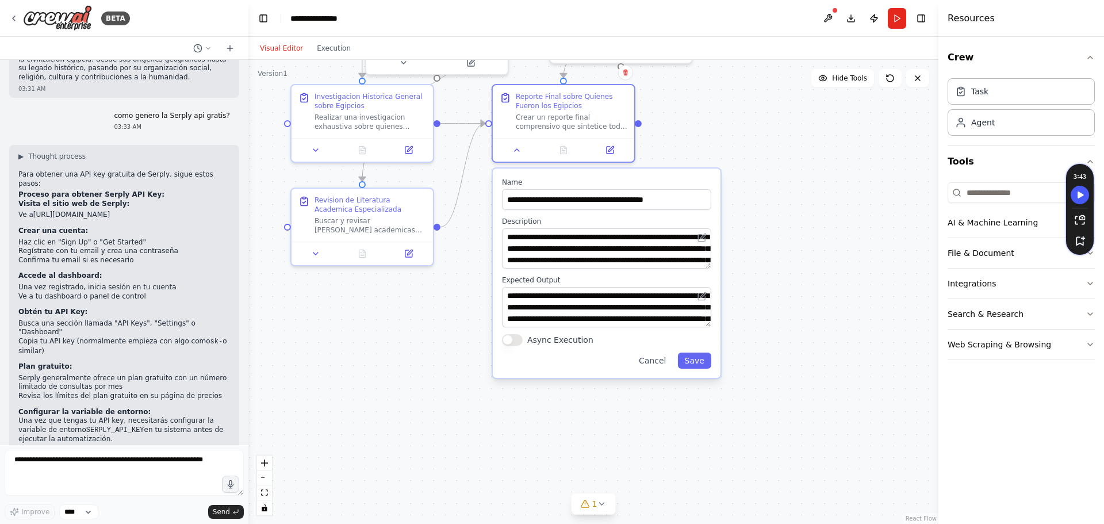
drag, startPoint x: 749, startPoint y: 410, endPoint x: 811, endPoint y: 148, distance: 269.9
click at [811, 148] on div ".deletable-edge-delete-btn { width: 20px; height: 20px; border: 0px solid #ffff…" at bounding box center [593, 292] width 690 height 464
